Goal: Transaction & Acquisition: Purchase product/service

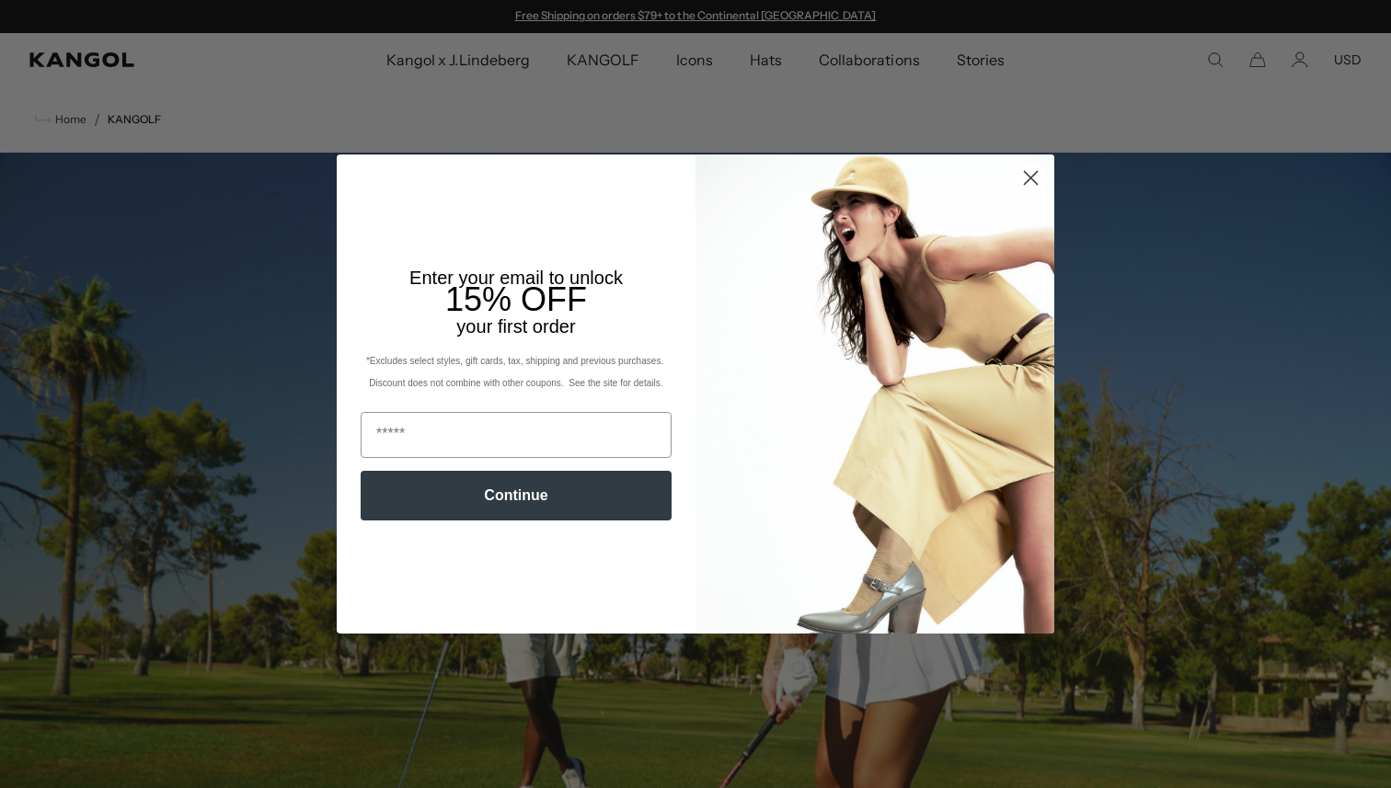
click at [1031, 178] on icon "Close dialog" at bounding box center [1031, 178] width 13 height 13
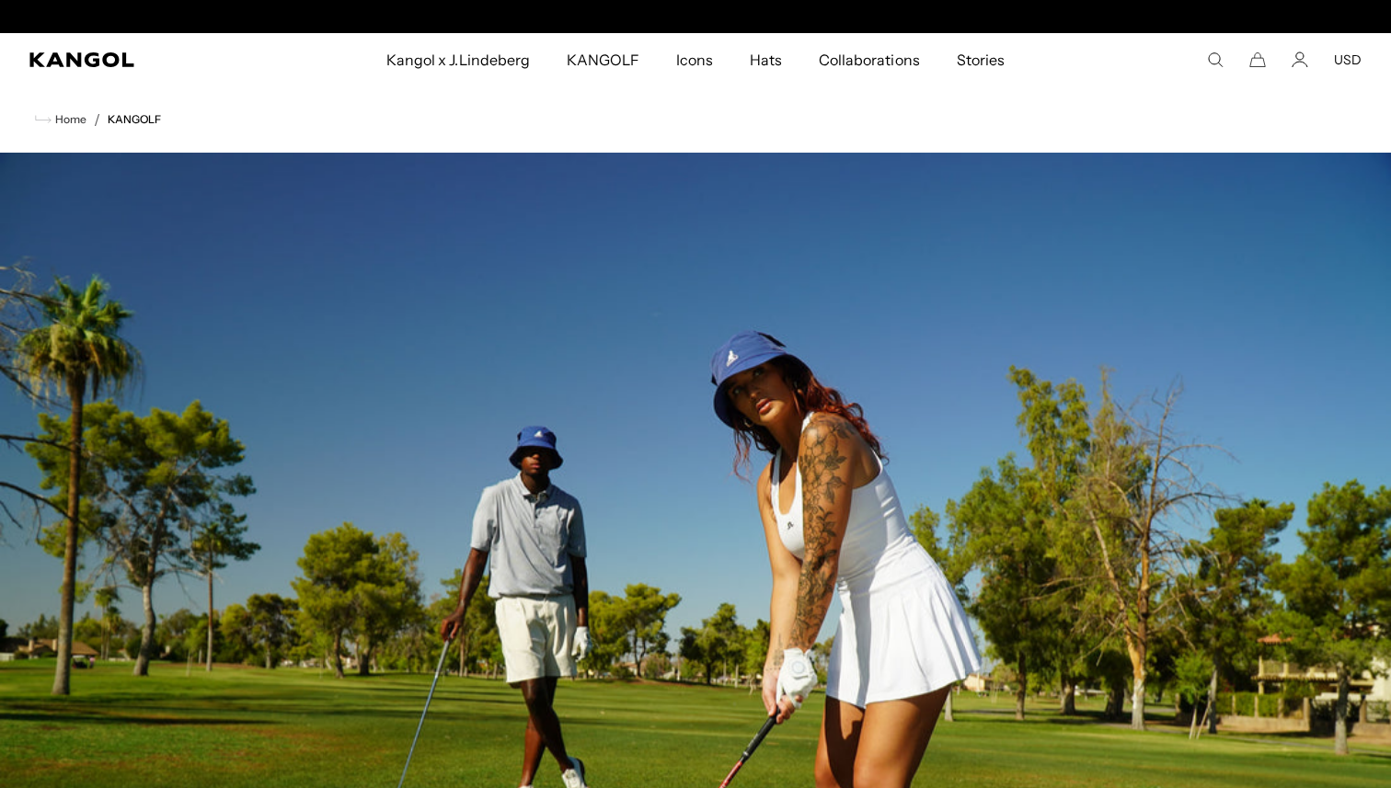
scroll to position [0, 379]
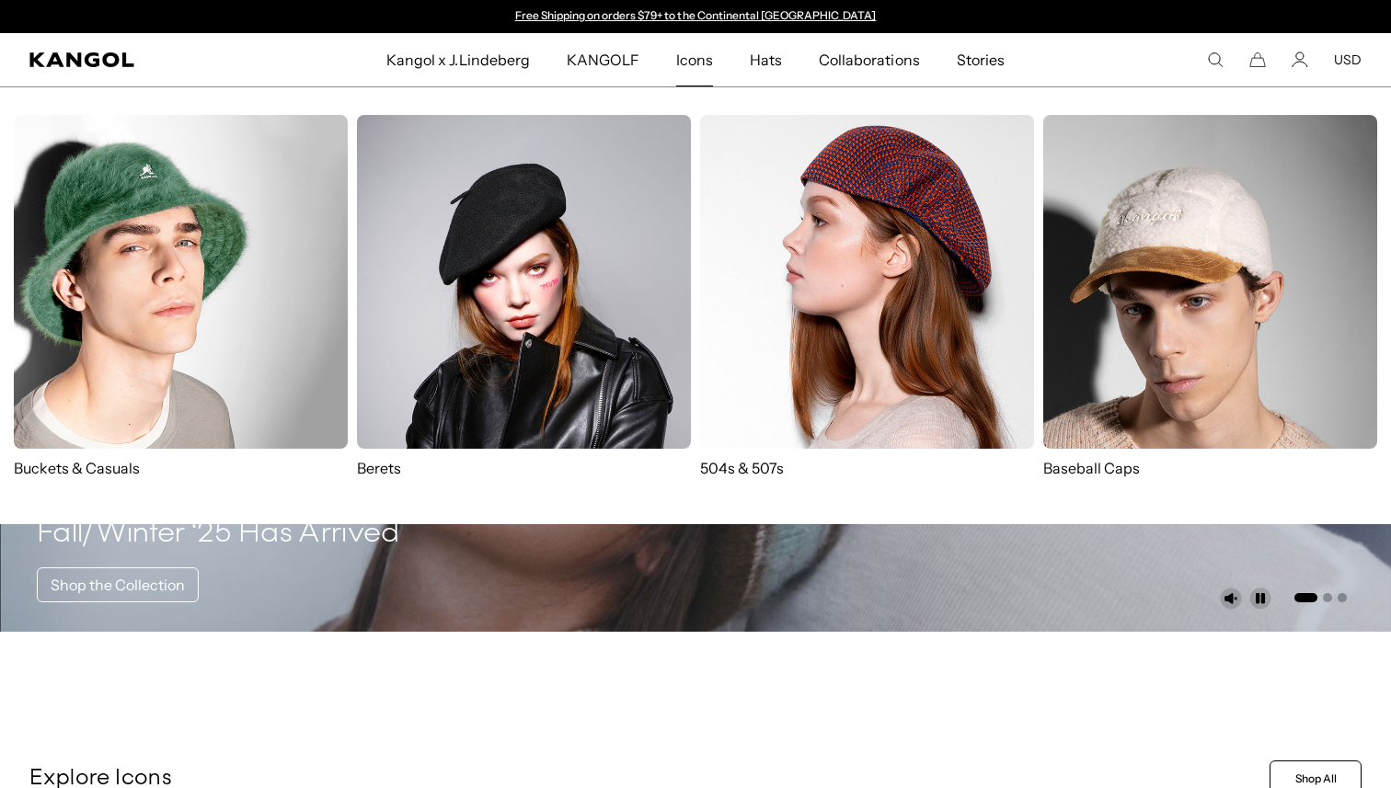
click at [478, 271] on img at bounding box center [524, 282] width 334 height 334
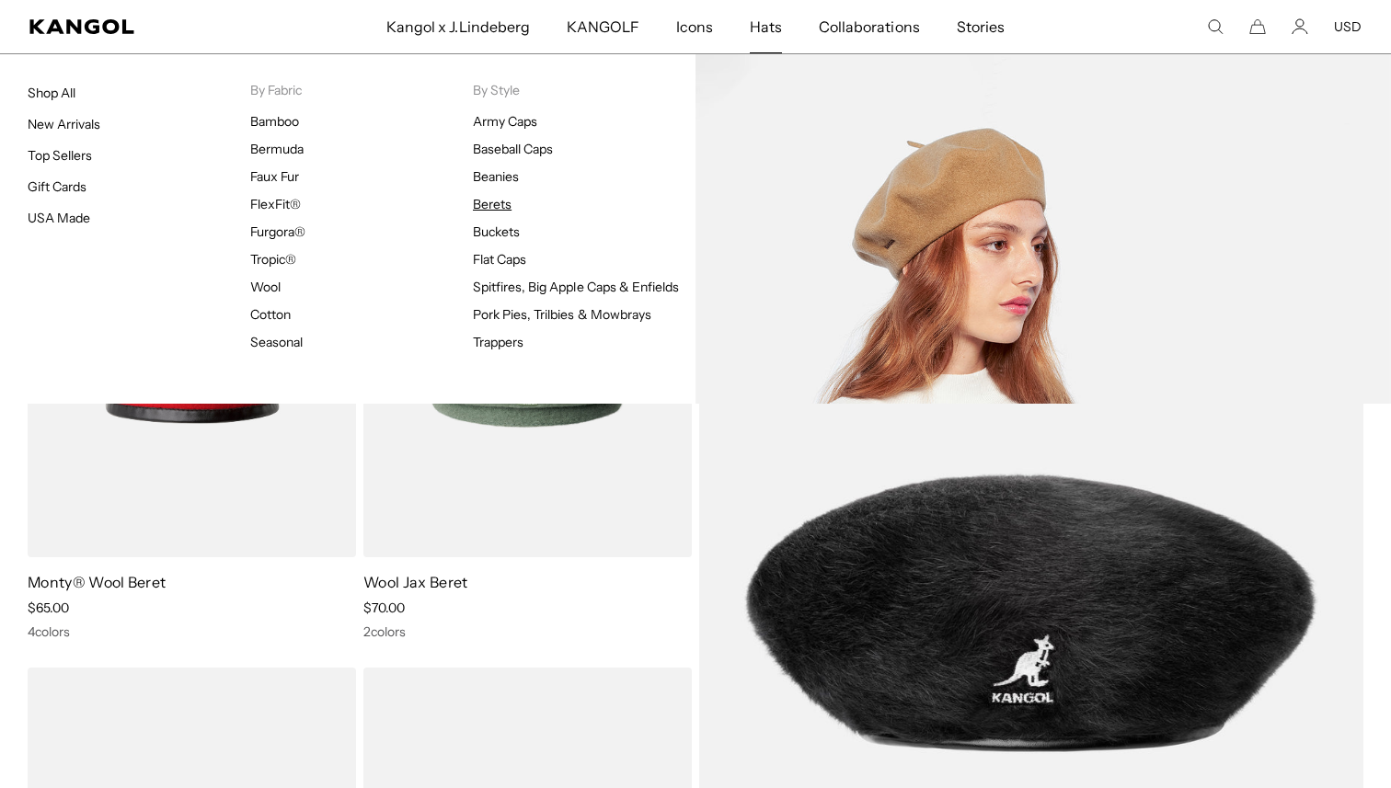
click at [501, 203] on link "Berets" at bounding box center [492, 204] width 39 height 17
